Goal: Task Accomplishment & Management: Use online tool/utility

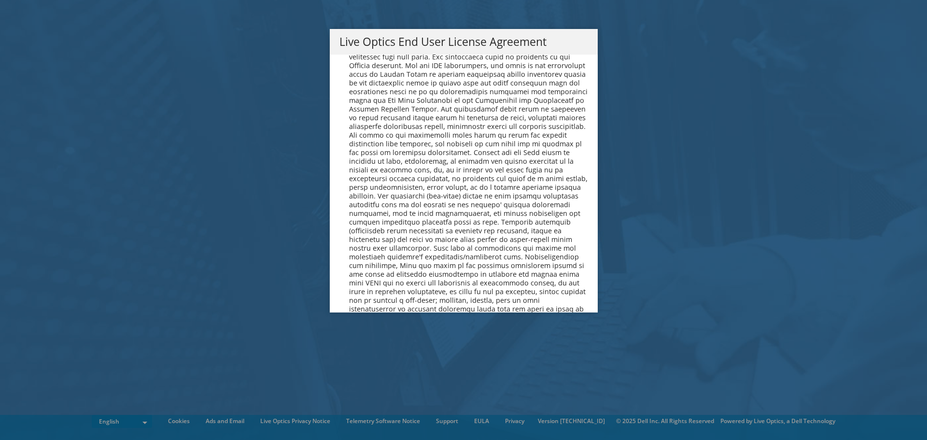
scroll to position [3653, 0]
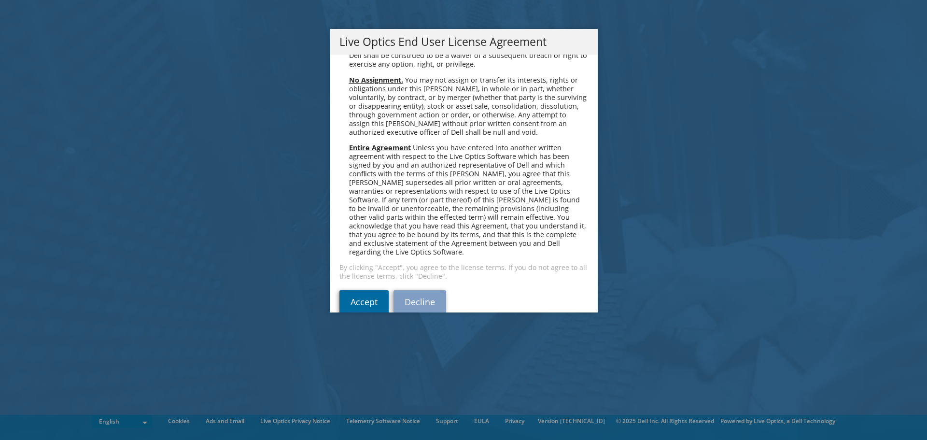
click at [356, 290] on link "Accept" at bounding box center [364, 301] width 49 height 23
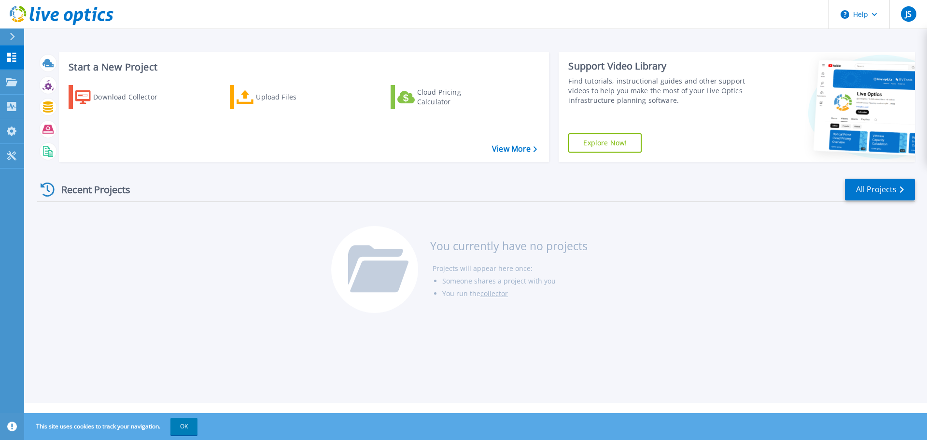
click at [96, 255] on div "Recent Projects All Projects You currently have no projects Projects will appea…" at bounding box center [476, 246] width 878 height 153
click at [214, 181] on div "Recent Projects All Projects" at bounding box center [476, 190] width 878 height 24
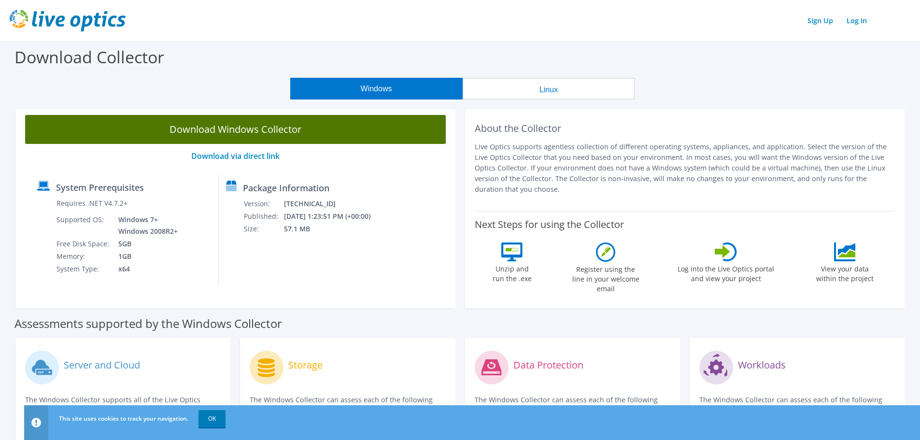
click at [346, 123] on link "Download Windows Collector" at bounding box center [235, 129] width 421 height 29
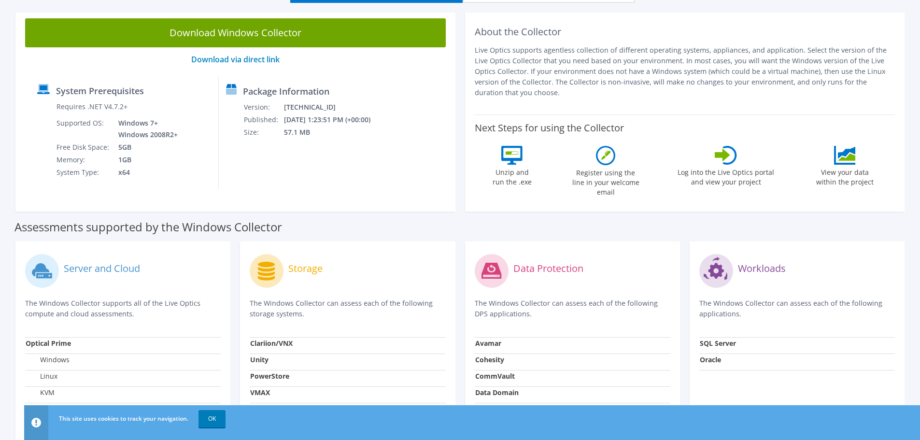
scroll to position [48, 0]
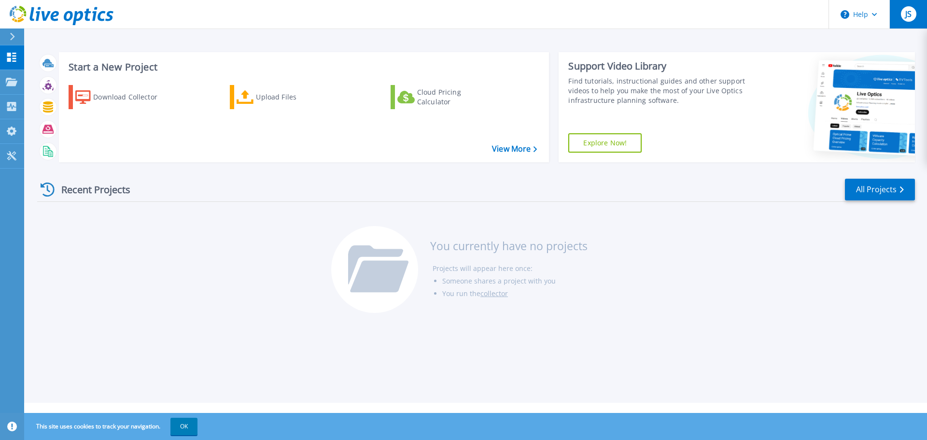
click at [913, 15] on div "JS" at bounding box center [908, 13] width 15 height 15
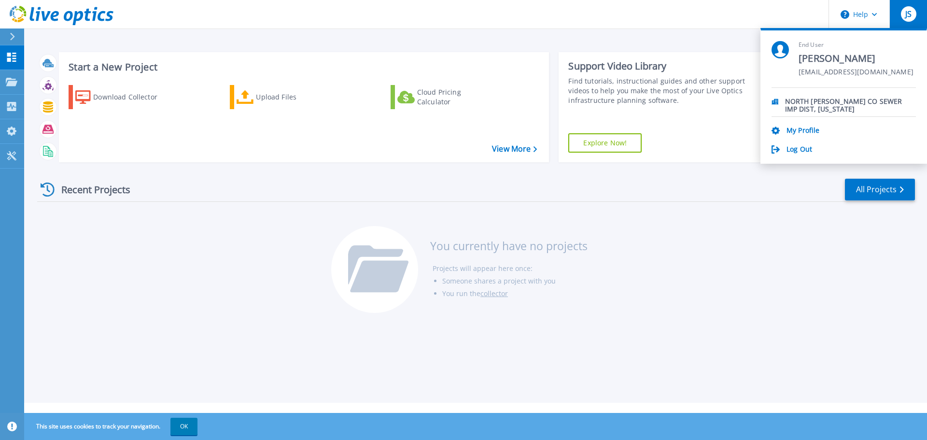
click at [394, 18] on header "Help JS End User Jason Stansfield jstansfield@ndsd.org NORTH DAVIS CO SEWER IMP…" at bounding box center [463, 14] width 927 height 29
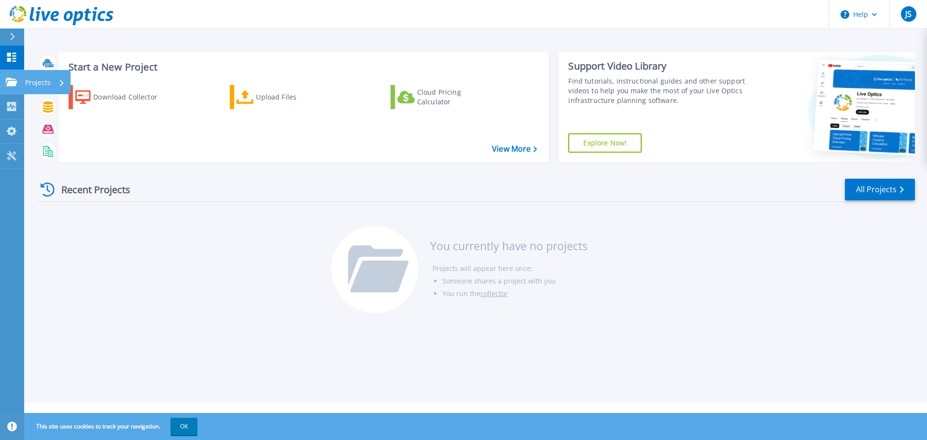
click at [32, 83] on p "Projects" at bounding box center [38, 82] width 26 height 25
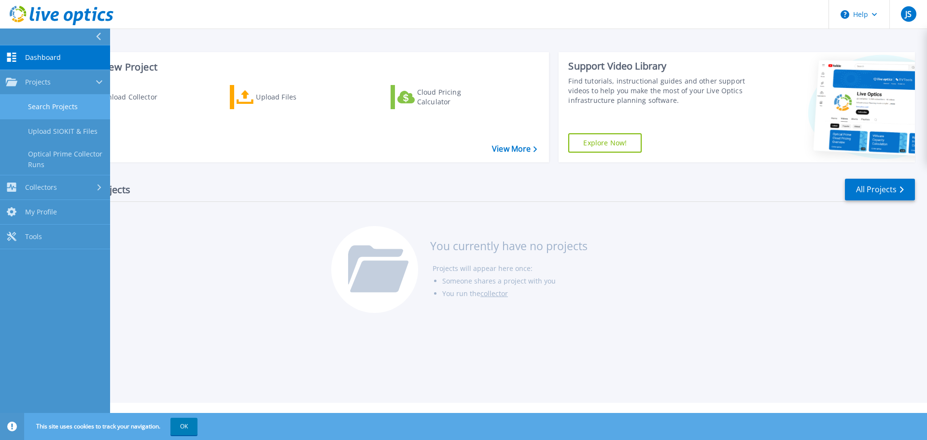
click at [60, 110] on link "Search Projects" at bounding box center [55, 107] width 110 height 25
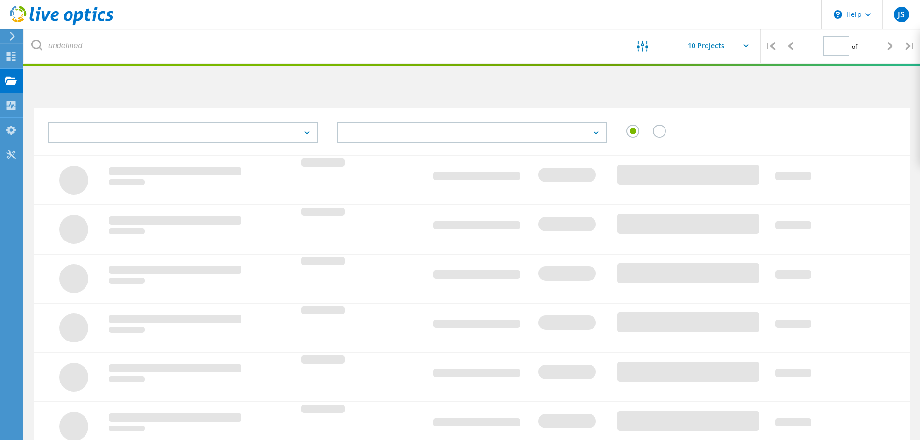
type input "1"
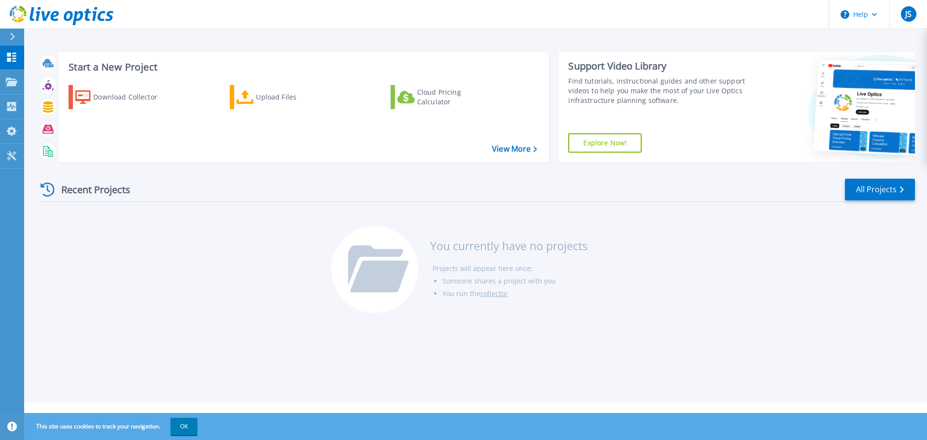
click at [214, 37] on div "Start a New Project Download Collector Upload Files Cloud Pricing Calculator Vi…" at bounding box center [475, 201] width 903 height 403
click at [199, 258] on div "Recent Projects All Projects You currently have no projects Projects will appea…" at bounding box center [476, 246] width 878 height 153
click at [886, 187] on link "All Projects" at bounding box center [880, 190] width 70 height 22
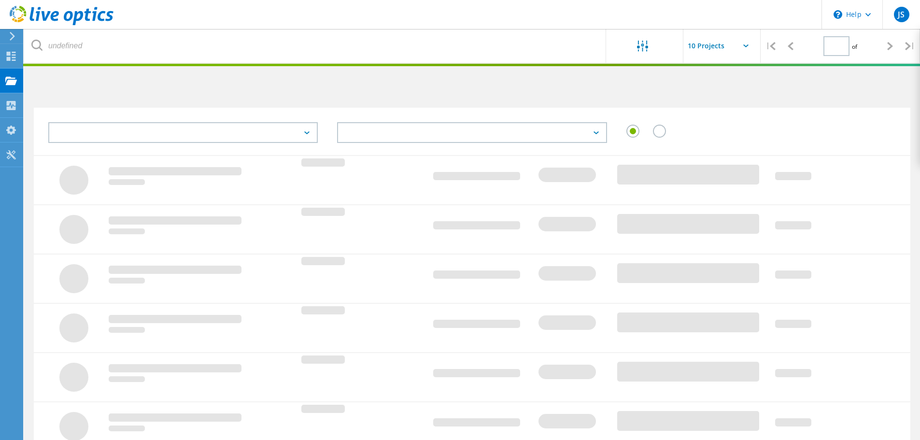
type input "1"
